Goal: Transaction & Acquisition: Purchase product/service

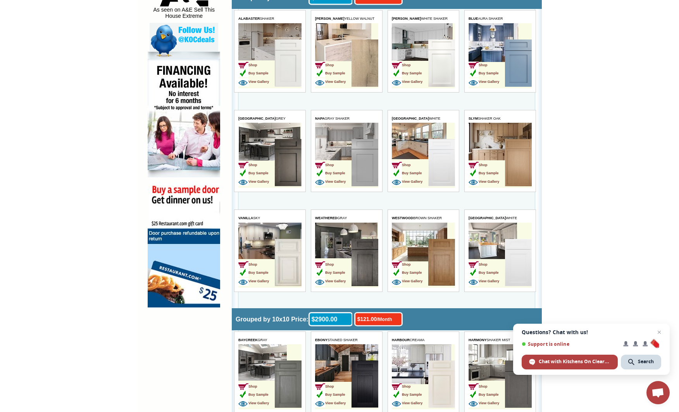
scroll to position [465, 0]
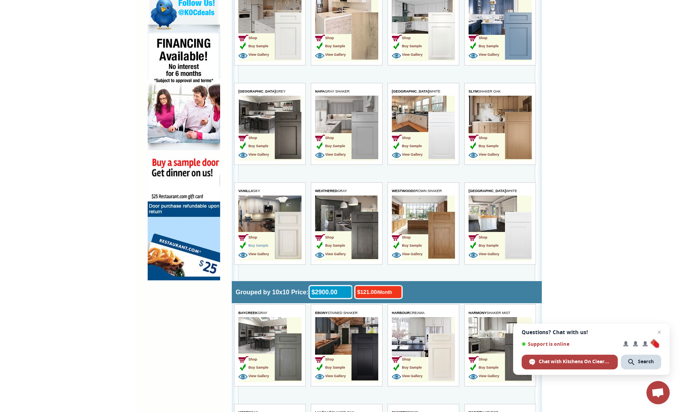
click at [264, 245] on span "Buy Sample" at bounding box center [253, 246] width 30 height 4
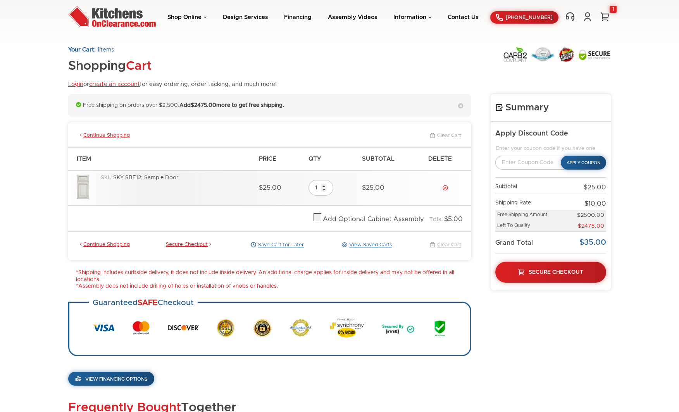
click at [168, 177] on div "SKU: SKY SBF12: Sample Door" at bounding box center [176, 188] width 150 height 27
click at [174, 191] on div "SKU: SKY SBF12: Sample Door" at bounding box center [176, 188] width 150 height 27
click at [266, 187] on span "$25.00" at bounding box center [270, 188] width 22 height 6
click at [321, 217] on label at bounding box center [318, 219] width 8 height 5
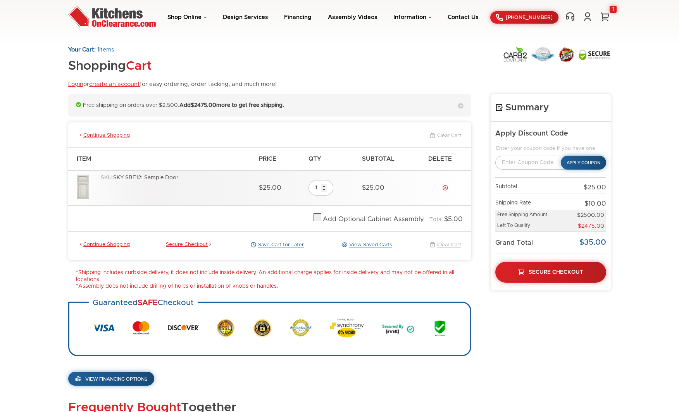
checkbox input "true"
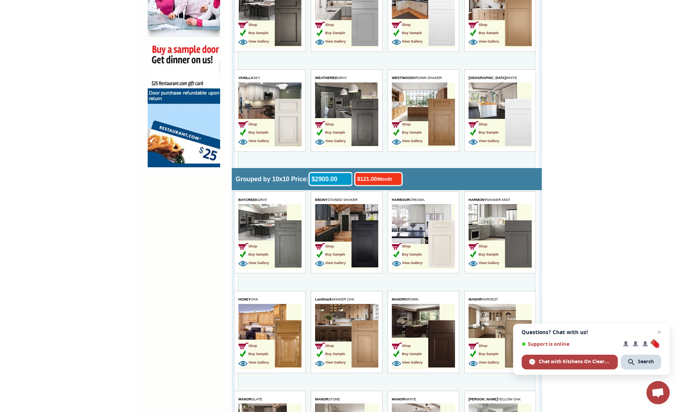
scroll to position [620, 0]
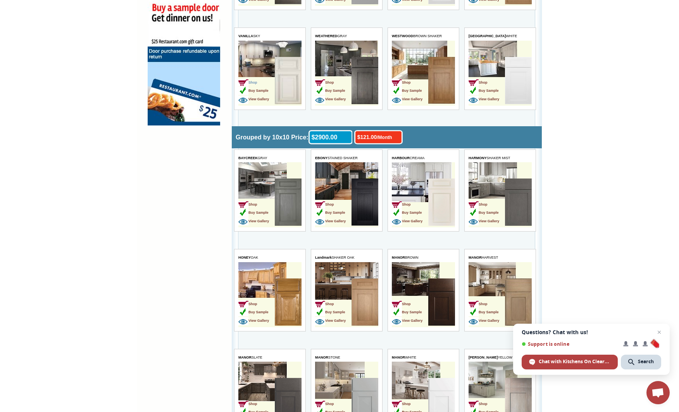
click at [254, 82] on span "Shop" at bounding box center [247, 83] width 19 height 4
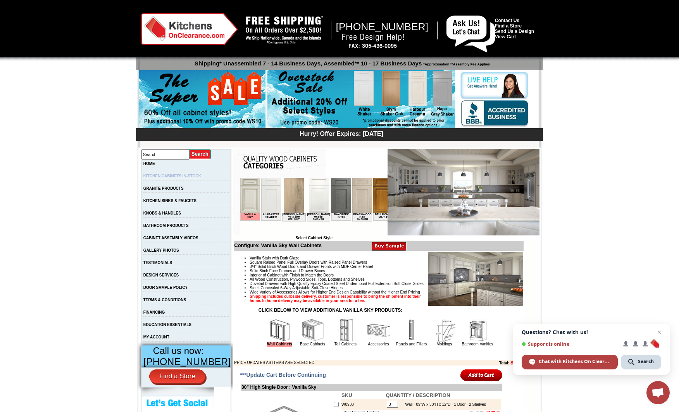
click at [188, 178] on link "KITCHEN CABINETS IN-STOCK" at bounding box center [172, 176] width 58 height 4
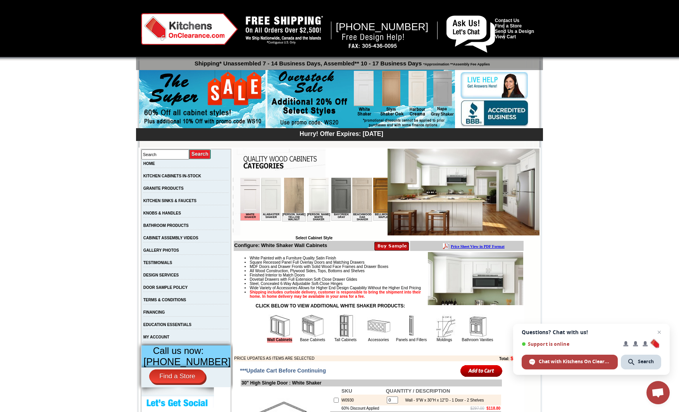
click at [272, 338] on img at bounding box center [279, 326] width 23 height 23
click at [467, 187] on img at bounding box center [464, 192] width 152 height 87
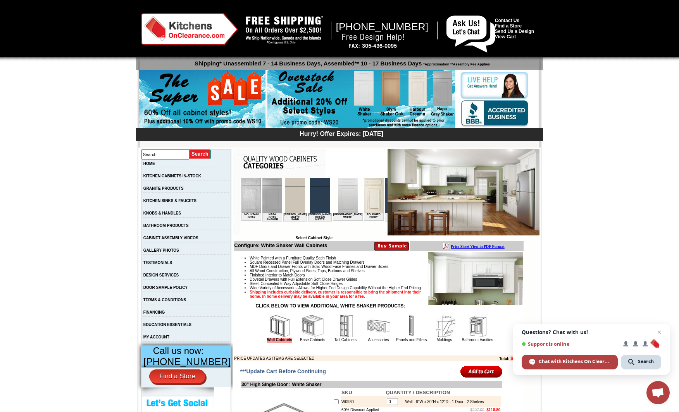
scroll to position [0, 956]
click at [341, 205] on img at bounding box center [351, 195] width 20 height 35
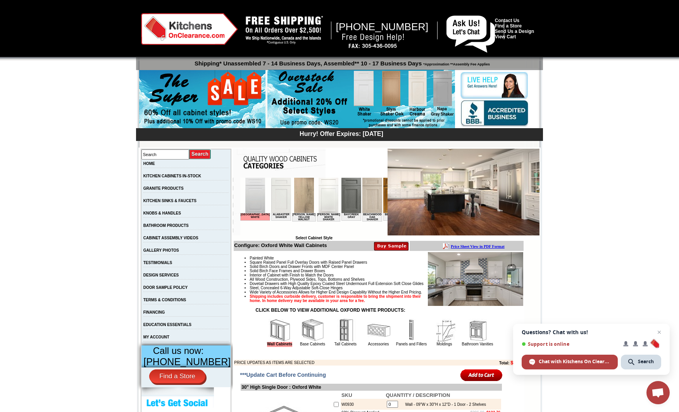
click at [268, 342] on img at bounding box center [279, 330] width 23 height 23
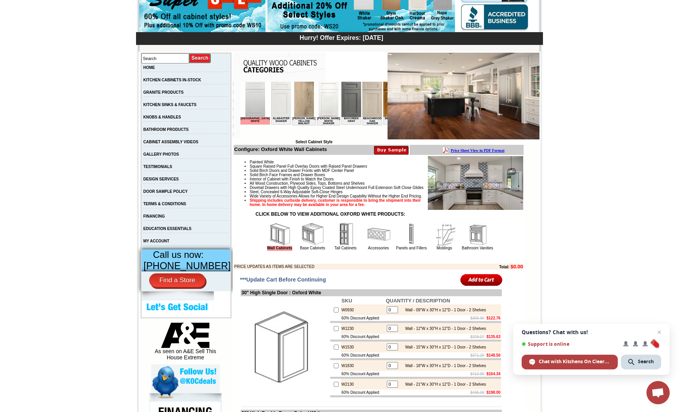
scroll to position [78, 0]
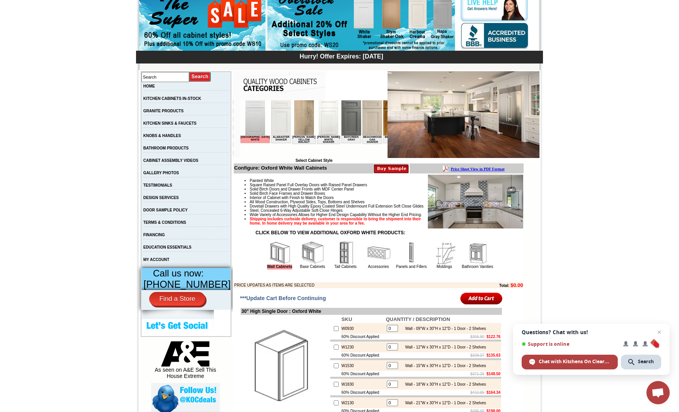
click at [475, 169] on b "Price Sheet View in PDF Format" at bounding box center [477, 169] width 54 height 4
click at [178, 200] on link "DESIGN SERVICES" at bounding box center [161, 198] width 36 height 4
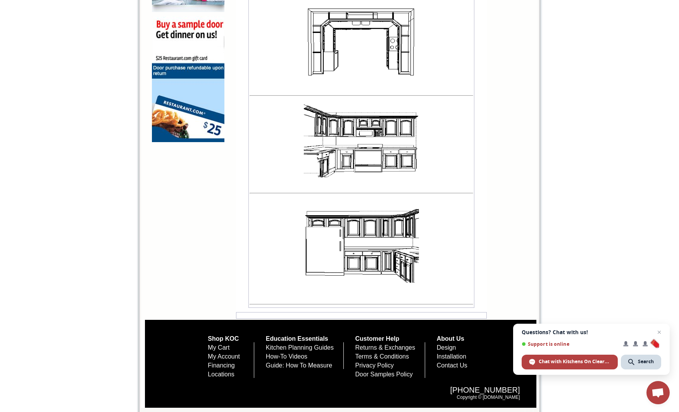
scroll to position [610, 0]
